Goal: Find specific page/section: Find specific page/section

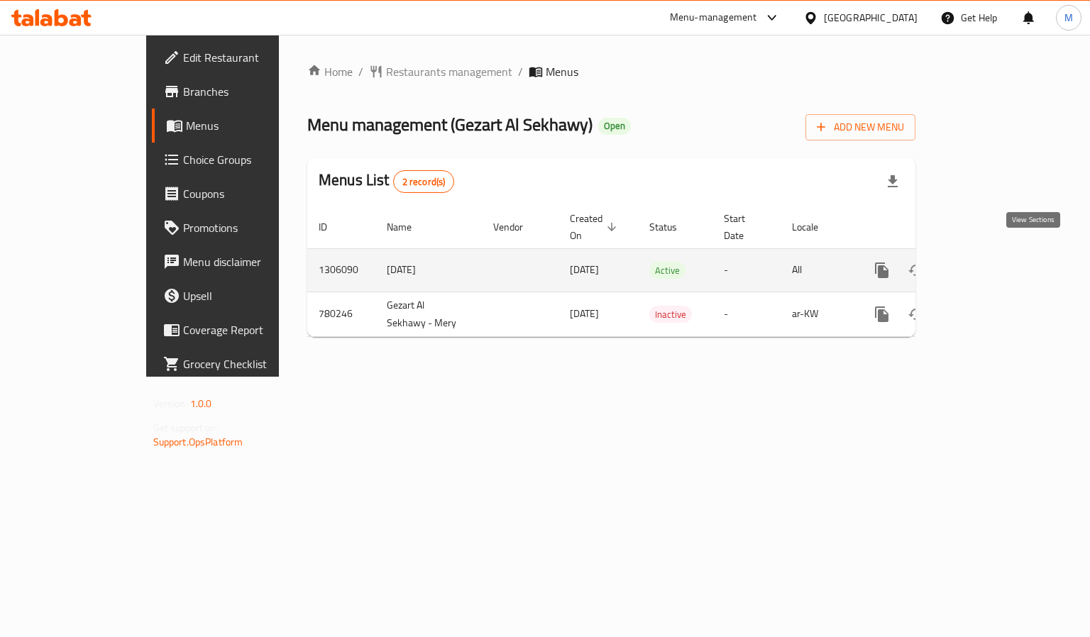
click at [993, 262] on icon "enhanced table" at bounding box center [984, 270] width 17 height 17
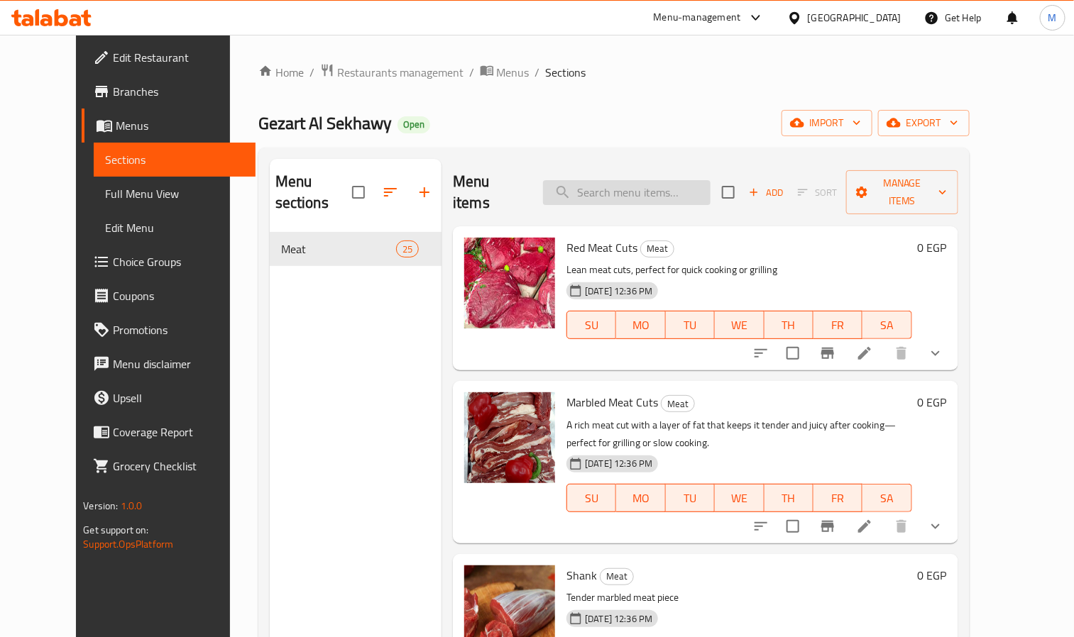
click at [635, 190] on input "search" at bounding box center [626, 192] width 167 height 25
paste input "طحال"
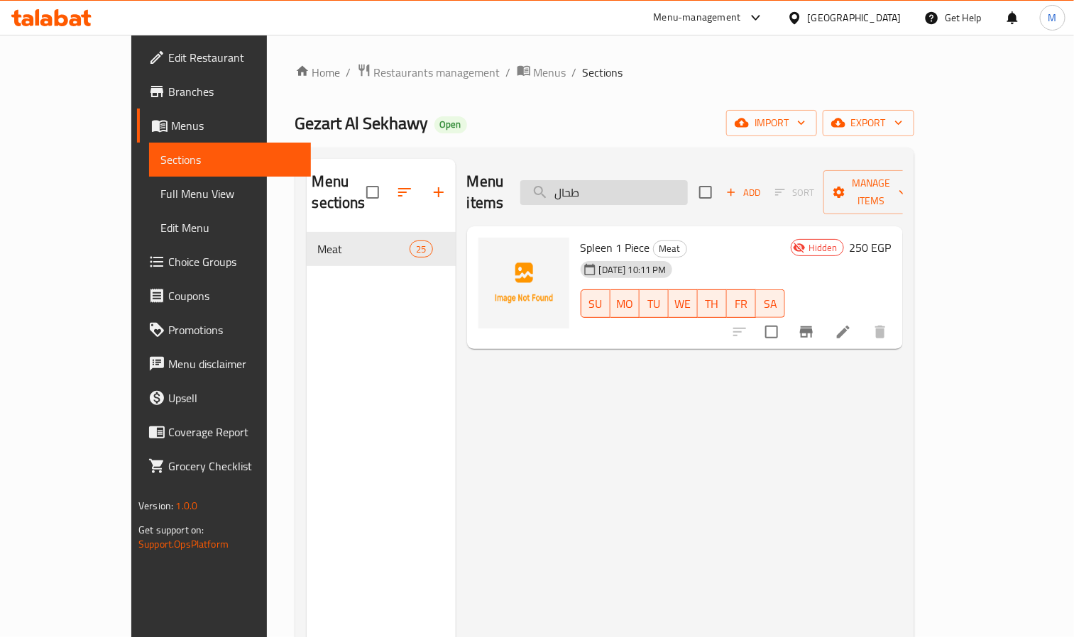
click at [688, 187] on input "طحال" at bounding box center [603, 192] width 167 height 25
paste input "لحمة راس"
click at [688, 187] on input "طحال" at bounding box center [603, 192] width 167 height 25
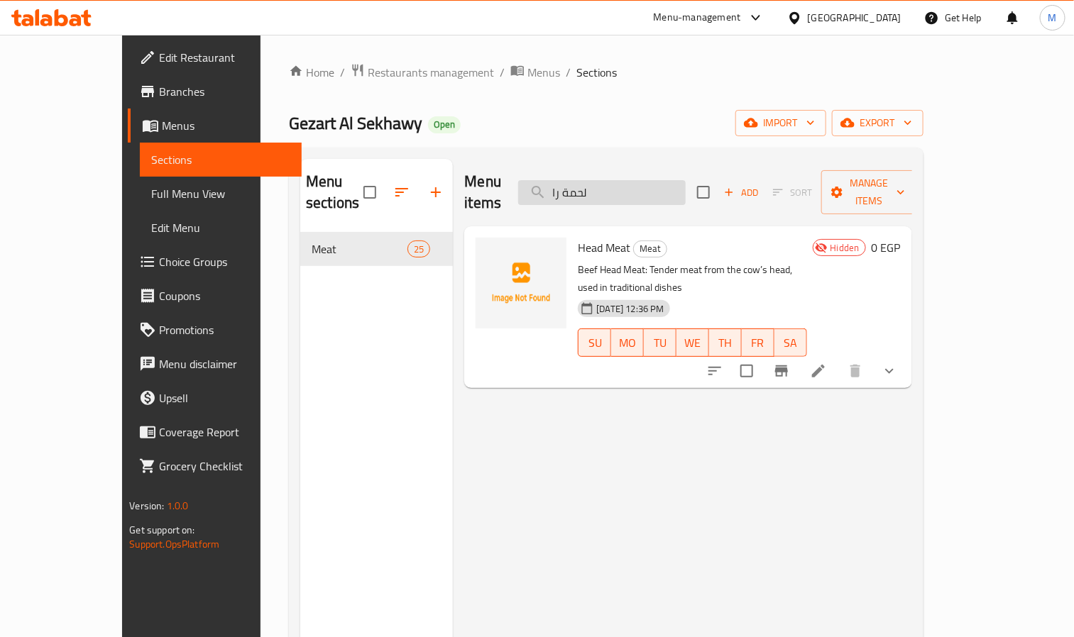
click at [686, 187] on input "لحمة را" at bounding box center [601, 192] width 167 height 25
paste input "س"
click at [664, 187] on input "لحمة راس" at bounding box center [601, 192] width 167 height 25
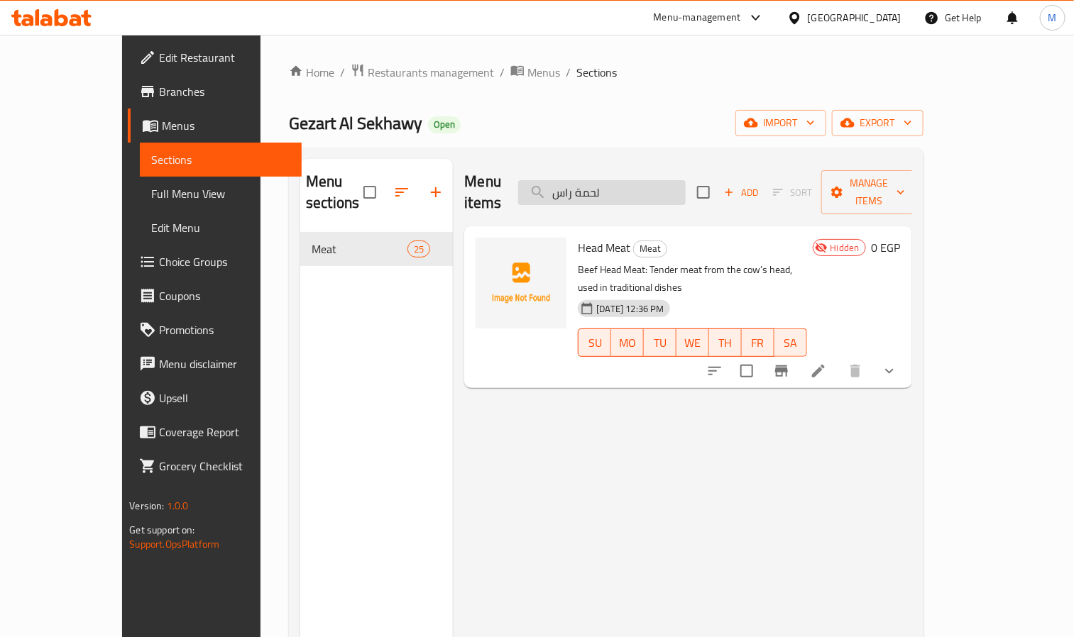
click at [664, 187] on input "لحمة راس" at bounding box center [601, 192] width 167 height 25
paste input "طحال"
click at [664, 187] on input "لحمة راس" at bounding box center [601, 192] width 167 height 25
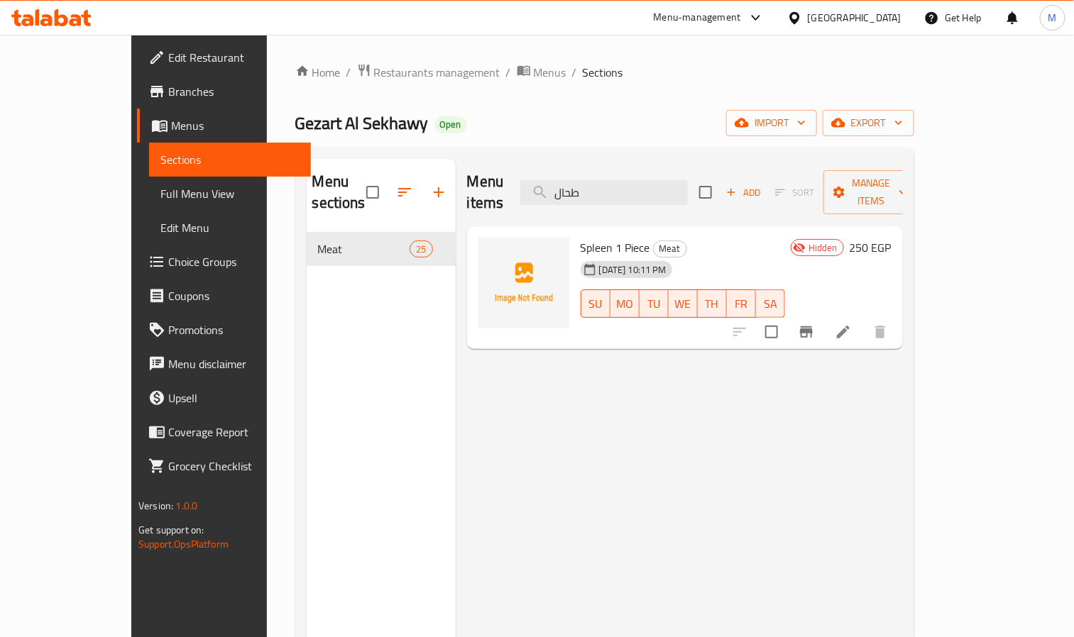
type input "طحال"
click at [72, 30] on div at bounding box center [51, 18] width 103 height 28
click at [72, 13] on icon at bounding box center [51, 17] width 80 height 17
